Goal: Task Accomplishment & Management: Complete application form

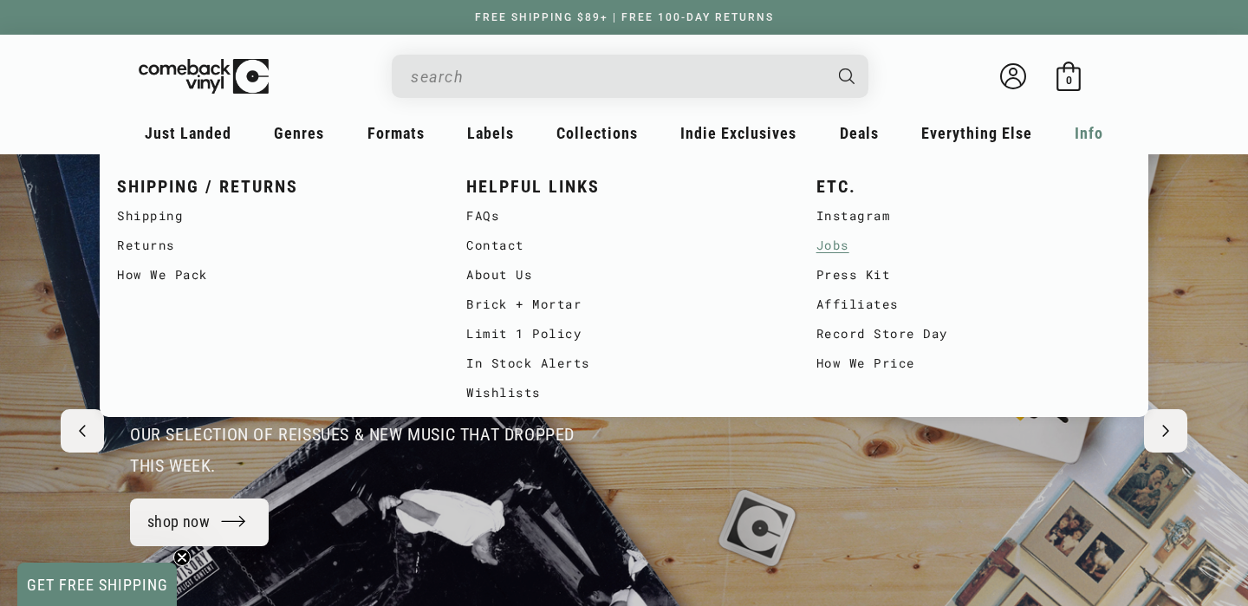
click at [833, 244] on link "Jobs" at bounding box center [973, 244] width 315 height 29
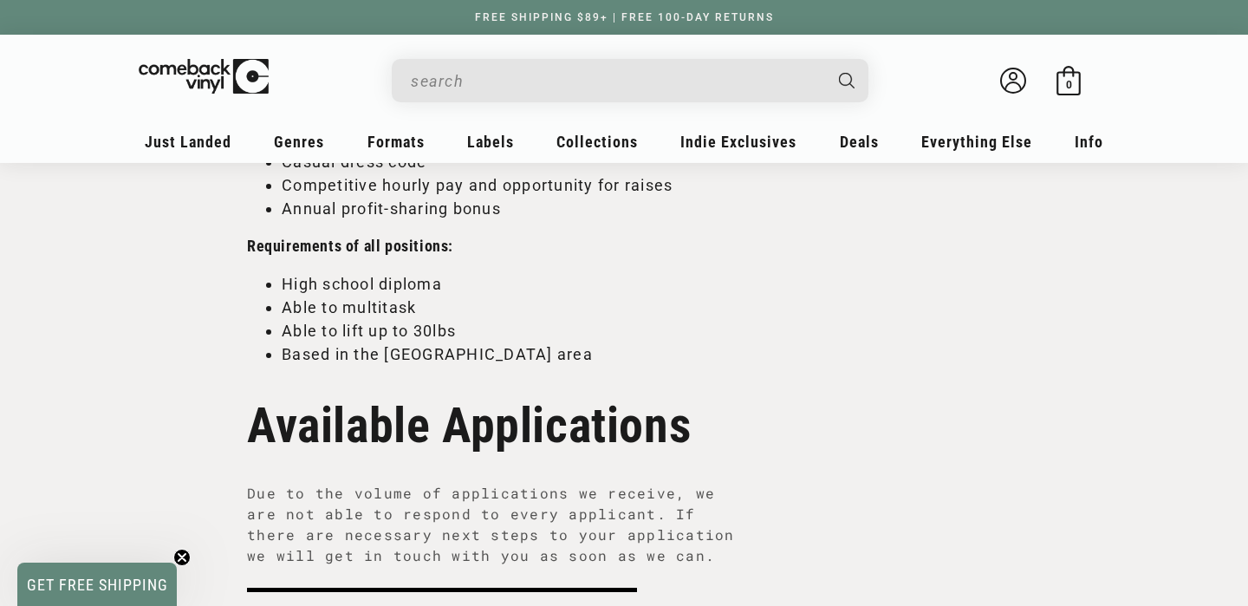
scroll to position [1256, 0]
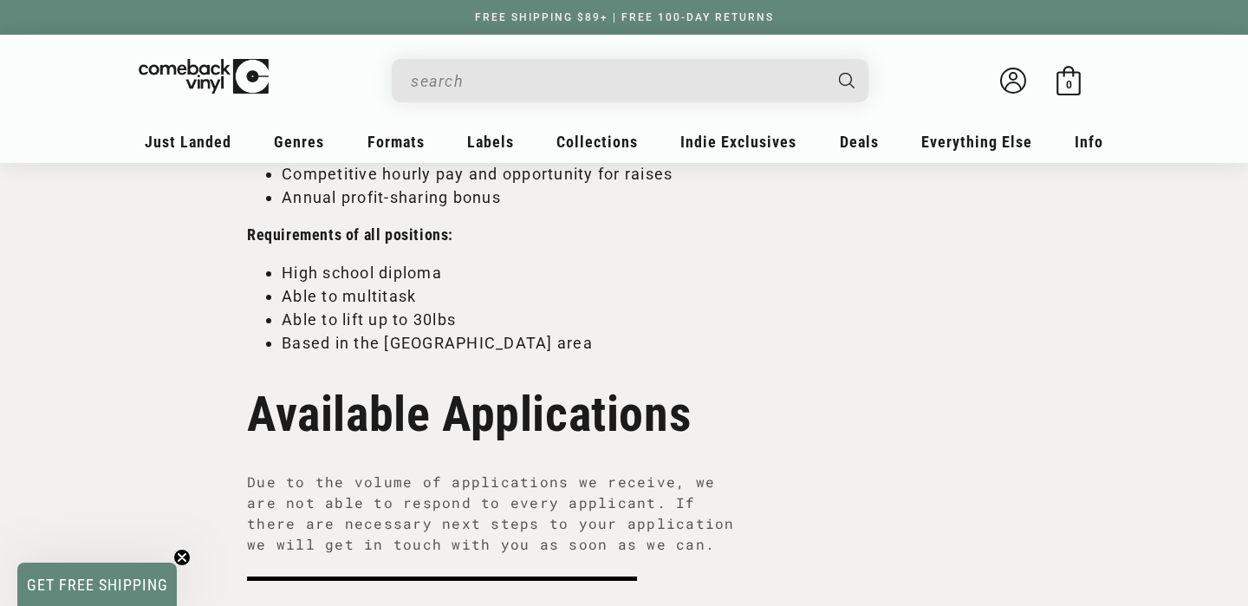
click at [183, 553] on circle "Close teaser" at bounding box center [182, 557] width 16 height 16
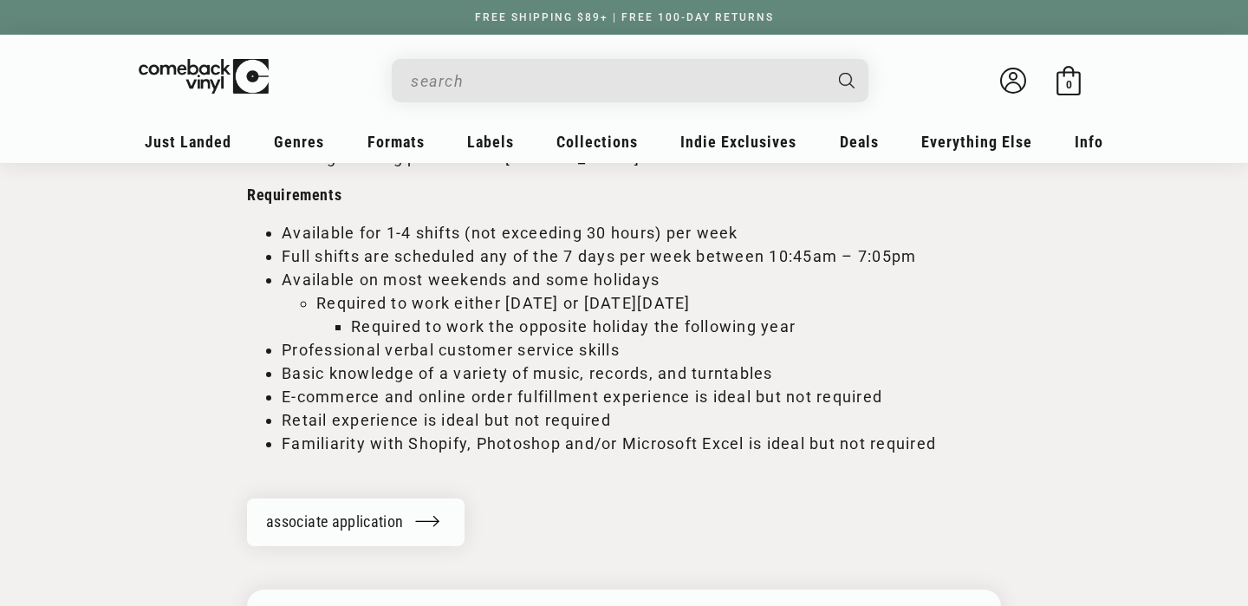
scroll to position [2221, 0]
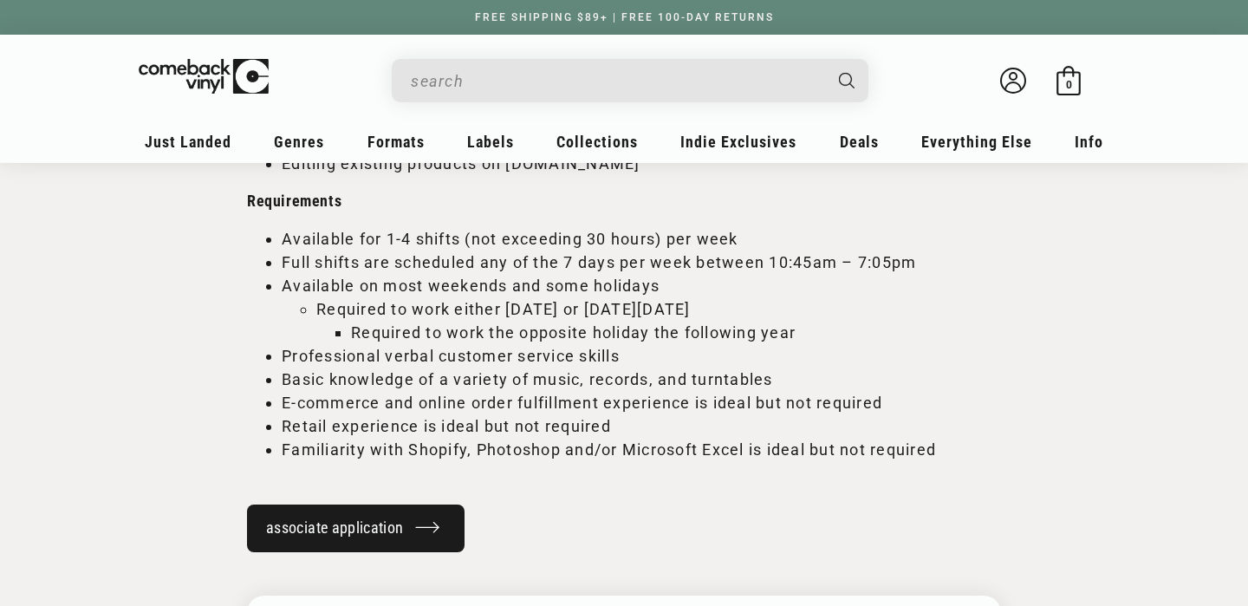
click at [322, 530] on link "associate application" at bounding box center [355, 528] width 217 height 48
